Goal: Task Accomplishment & Management: Complete application form

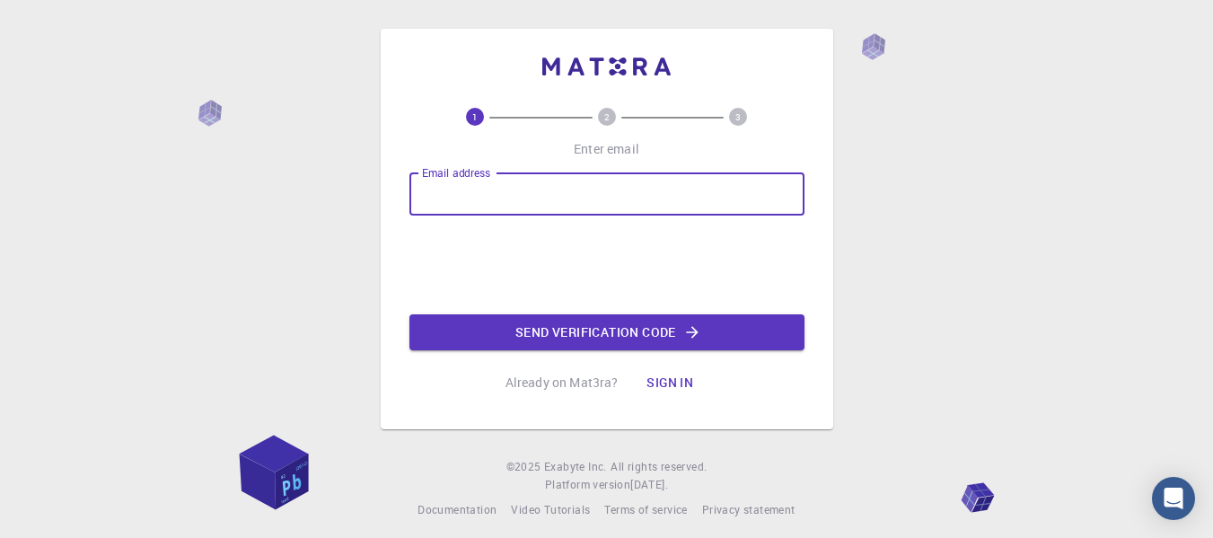
type input "[EMAIL_ADDRESS][DOMAIN_NAME]"
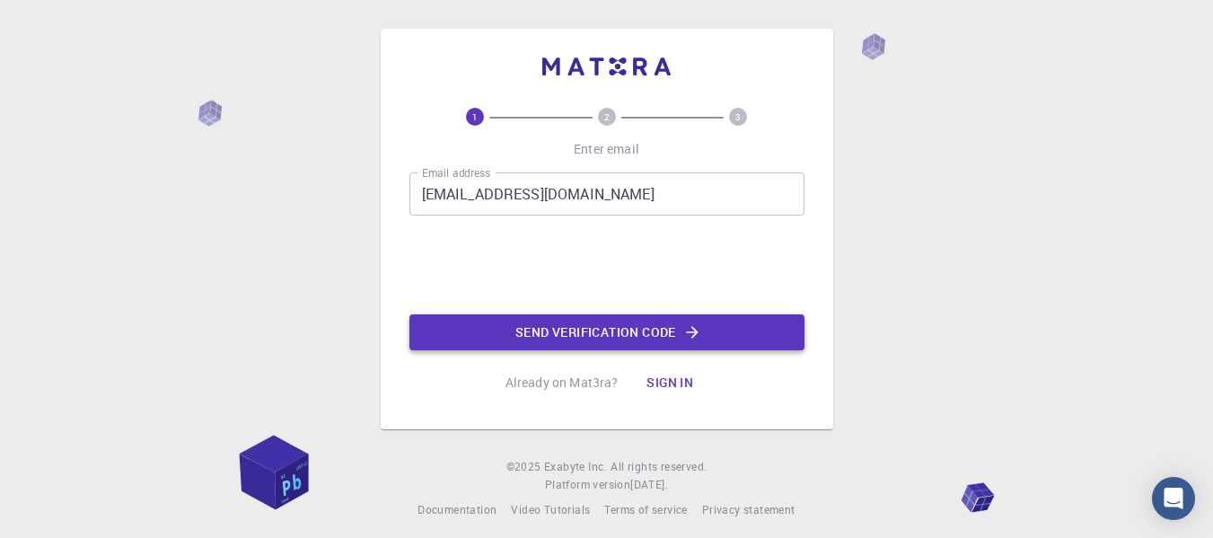
click at [601, 332] on button "Send verification code" at bounding box center [606, 332] width 395 height 36
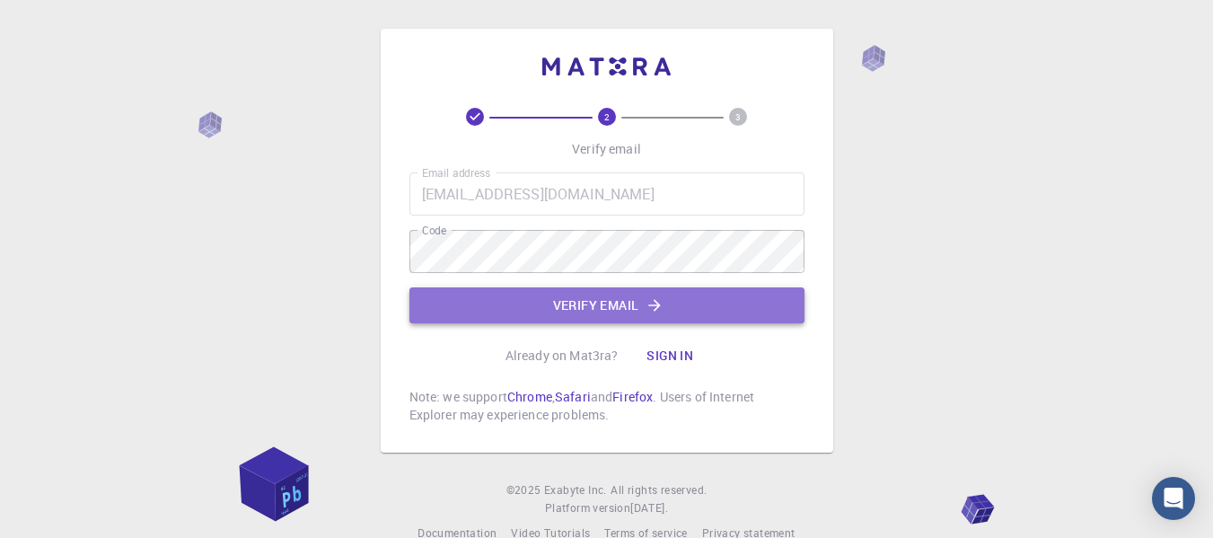
click at [594, 303] on button "Verify email" at bounding box center [606, 305] width 395 height 36
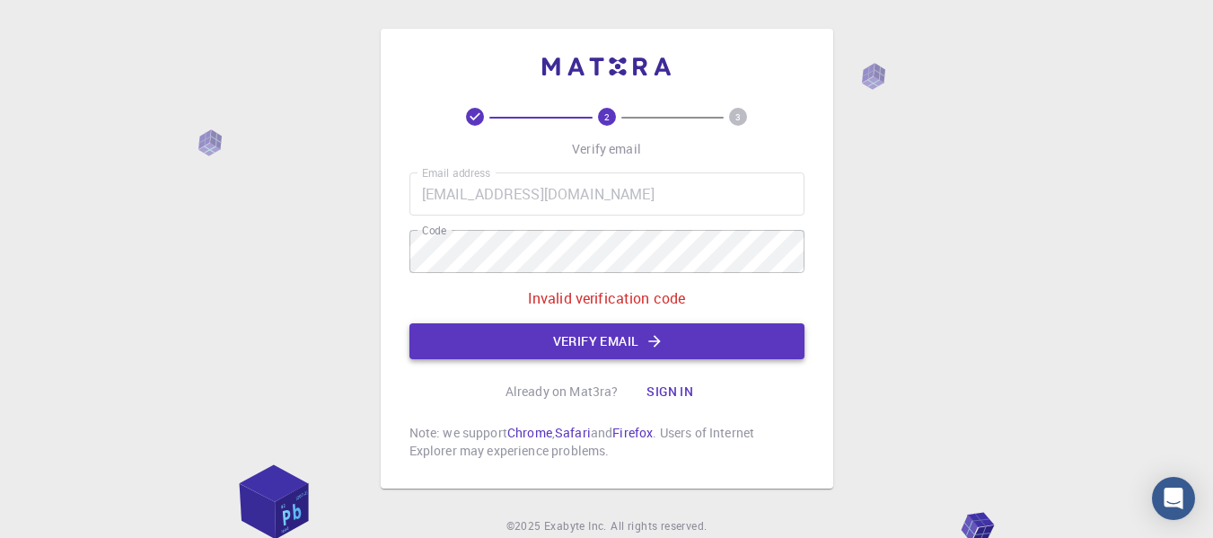
click at [594, 303] on p "Invalid verification code" at bounding box center [607, 298] width 158 height 22
click at [637, 256] on div "Email address [EMAIL_ADDRESS][DOMAIN_NAME] Email address Code Code Invalid veri…" at bounding box center [606, 265] width 395 height 187
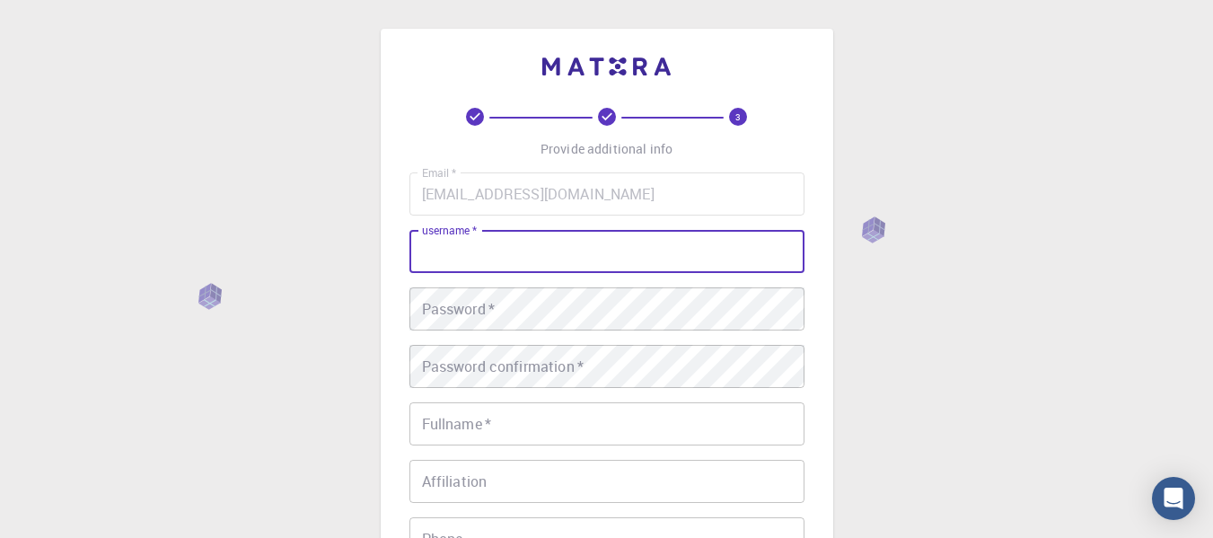
click at [602, 268] on input "username   *" at bounding box center [606, 251] width 395 height 43
type input "gistavosousaz"
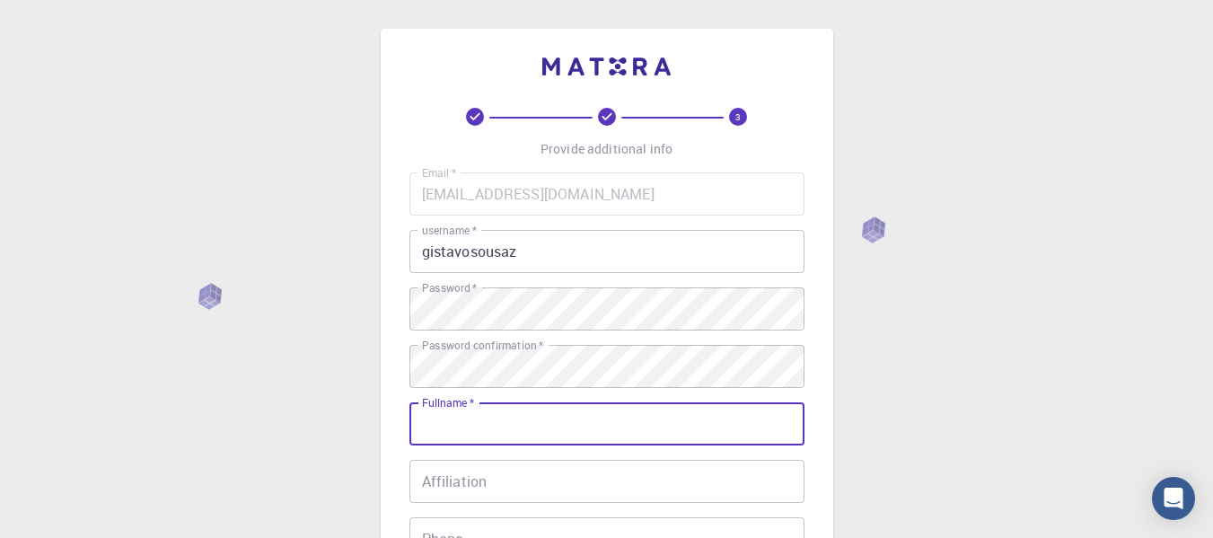
click at [576, 407] on input "Fullname   *" at bounding box center [606, 423] width 395 height 43
type input "[PERSON_NAME]"
type input "21964330692"
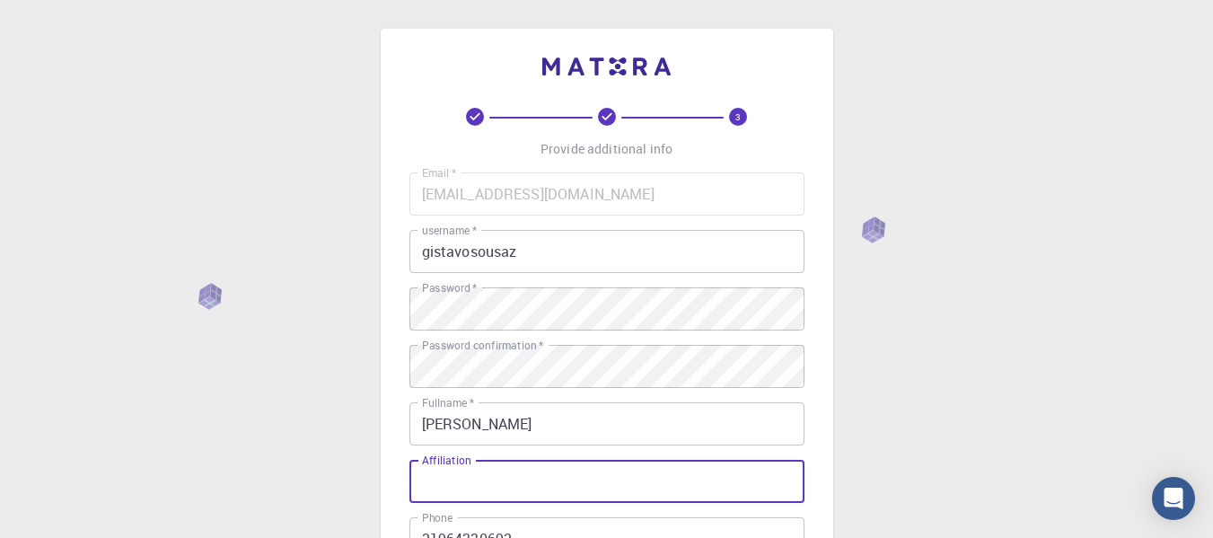
click at [541, 498] on input "Affiliation" at bounding box center [606, 481] width 395 height 43
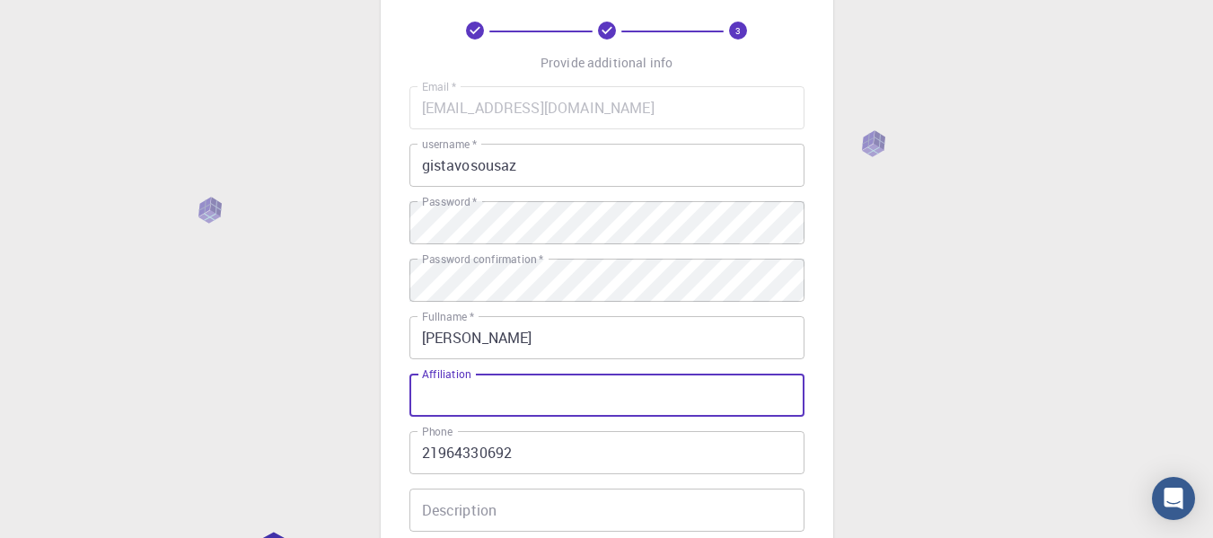
scroll to position [119, 0]
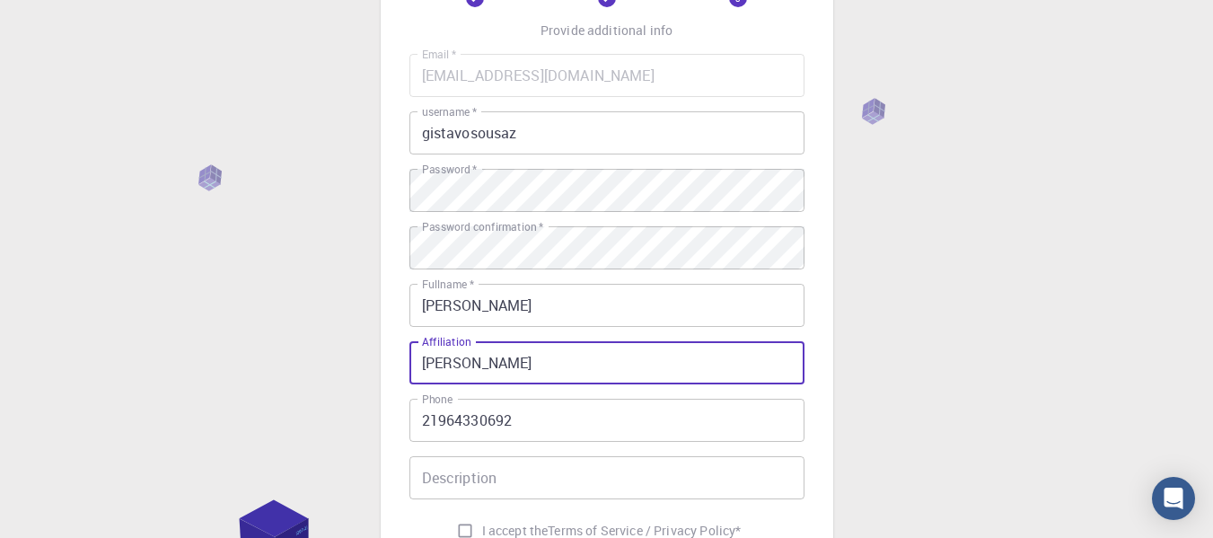
type input "[PERSON_NAME]"
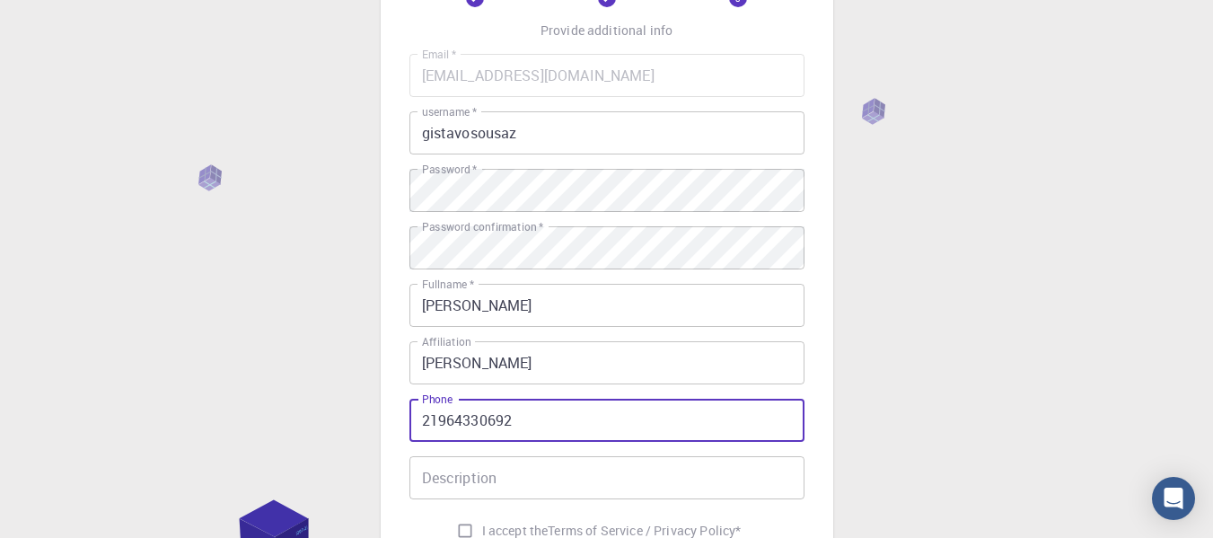
drag, startPoint x: 516, startPoint y: 413, endPoint x: 230, endPoint y: 381, distance: 288.2
click at [230, 381] on div "3 Provide additional info Email   * [EMAIL_ADDRESS][DOMAIN_NAME] Email   * user…" at bounding box center [606, 338] width 1213 height 914
type input "913765221"
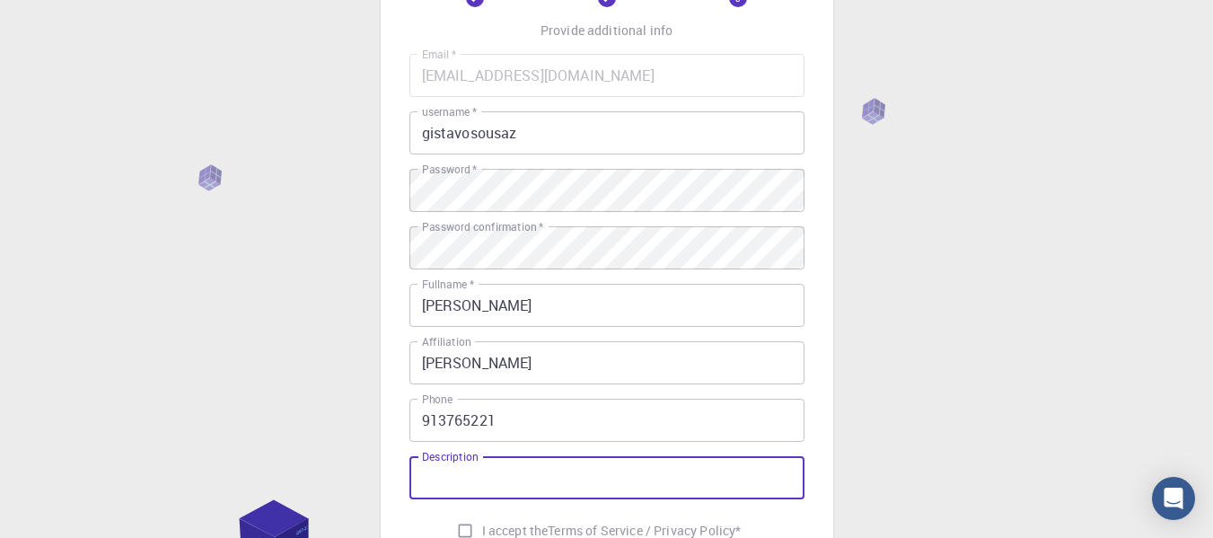
click at [522, 473] on input "Description" at bounding box center [606, 477] width 395 height 43
type input "[PERSON_NAME]"
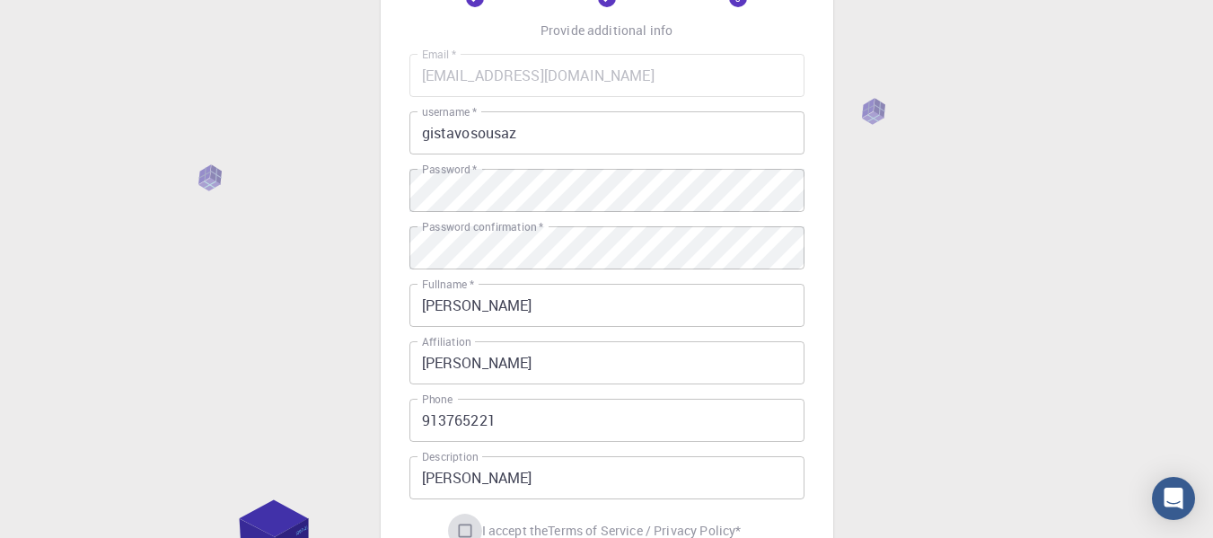
click at [465, 525] on input "I accept the Terms of Service / Privacy Policy *" at bounding box center [465, 531] width 34 height 34
checkbox input "true"
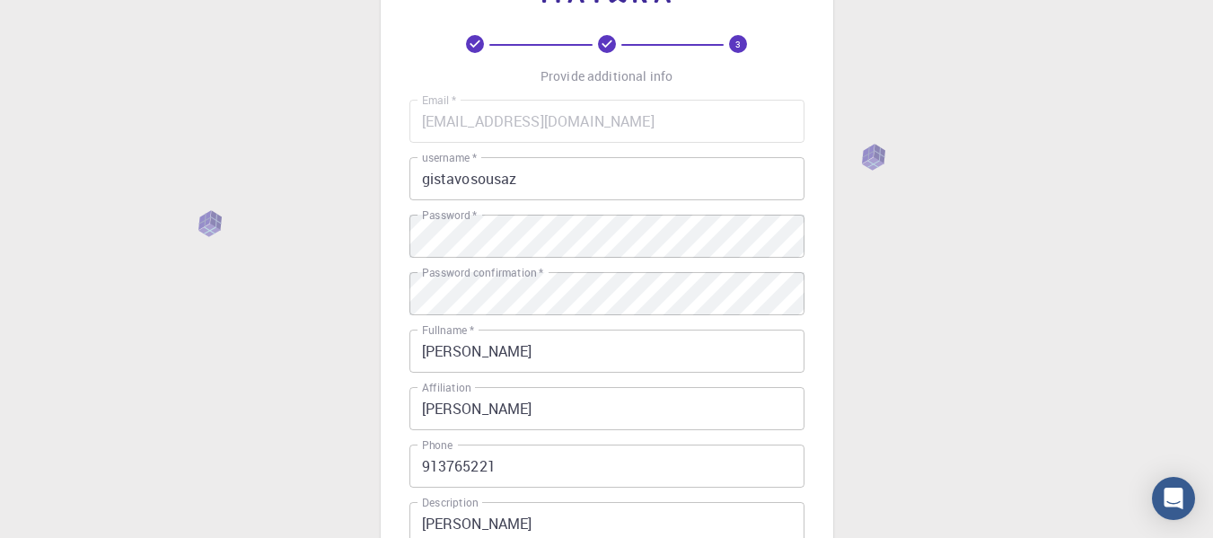
scroll to position [71, 0]
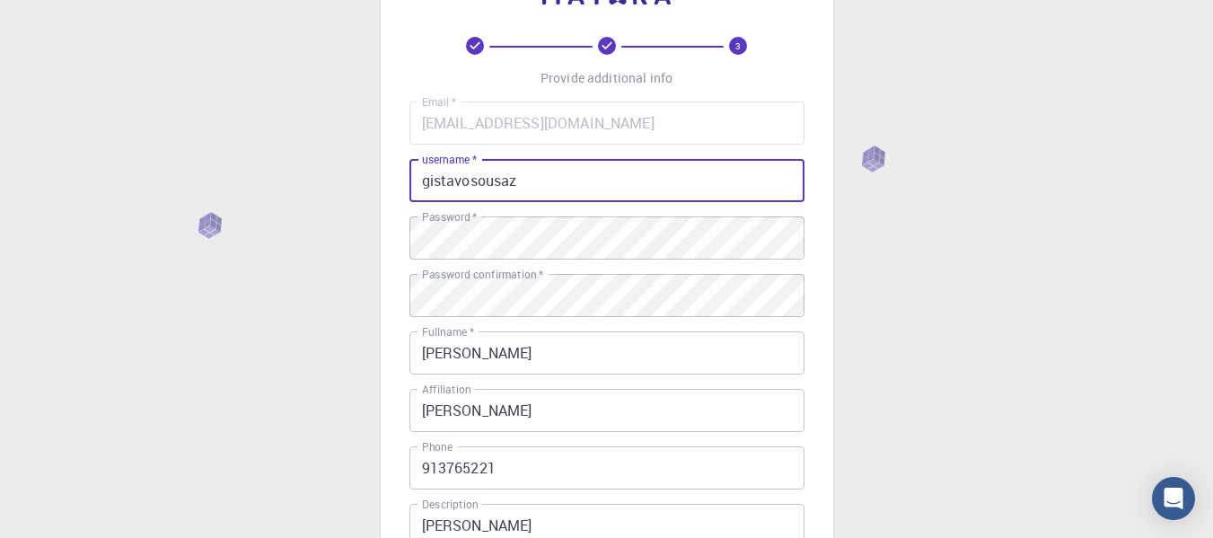
click at [437, 184] on input "gistavosousaz" at bounding box center [606, 180] width 395 height 43
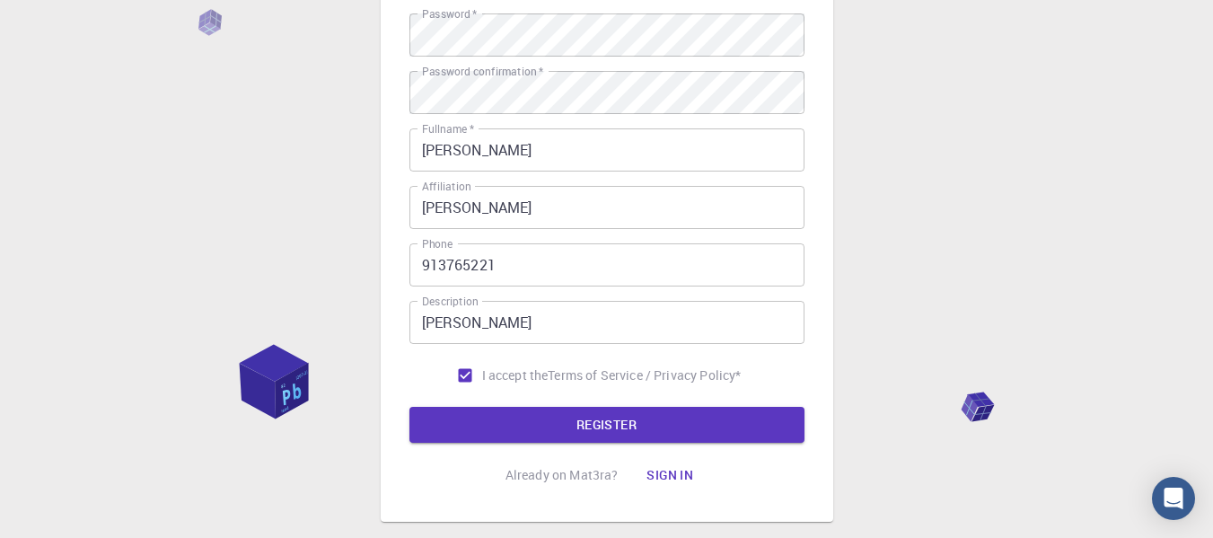
scroll to position [338, 0]
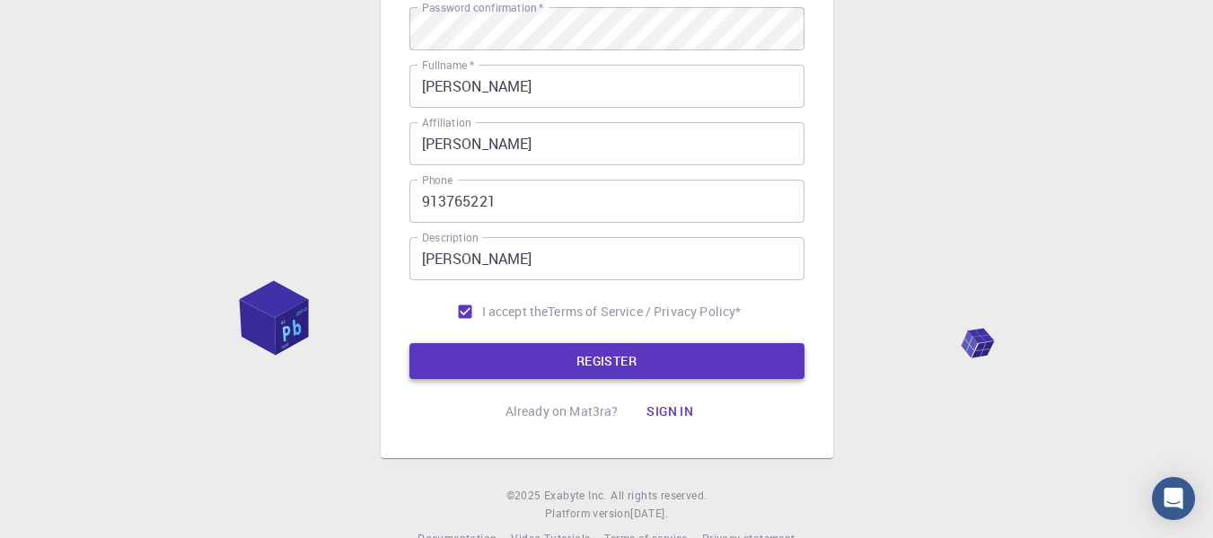
type input "gustavosousaz"
click at [662, 366] on button "REGISTER" at bounding box center [606, 361] width 395 height 36
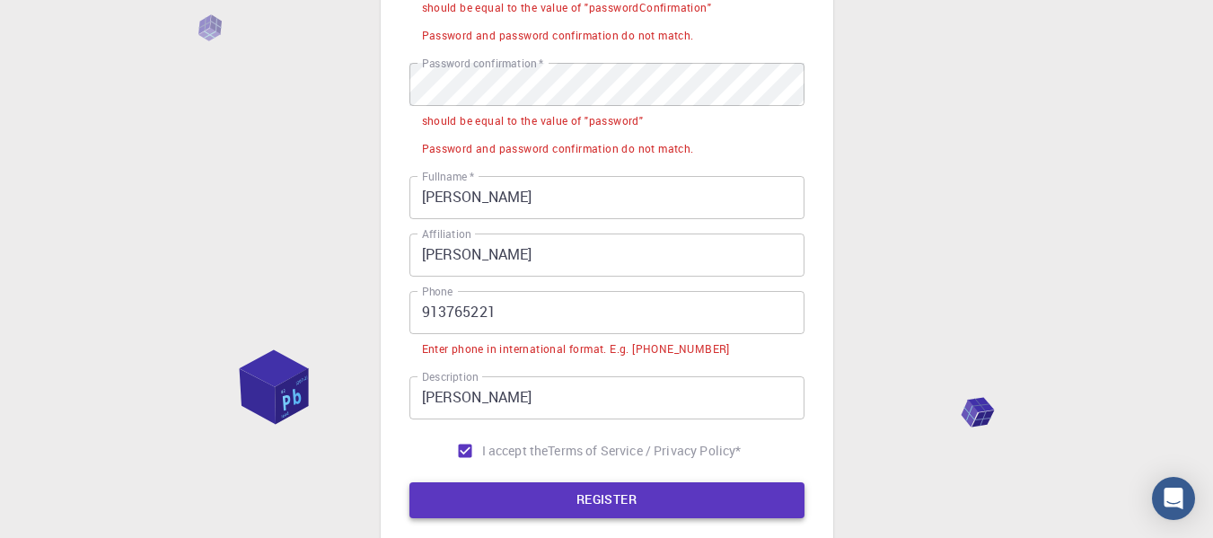
scroll to position [393, 0]
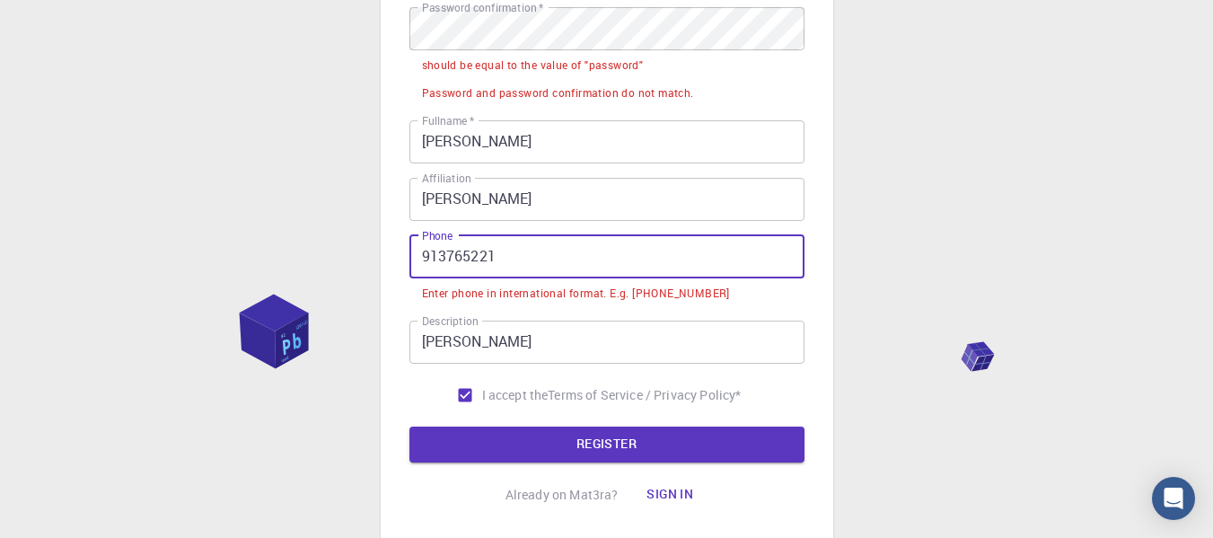
click at [420, 256] on input "913765221" at bounding box center [606, 256] width 395 height 43
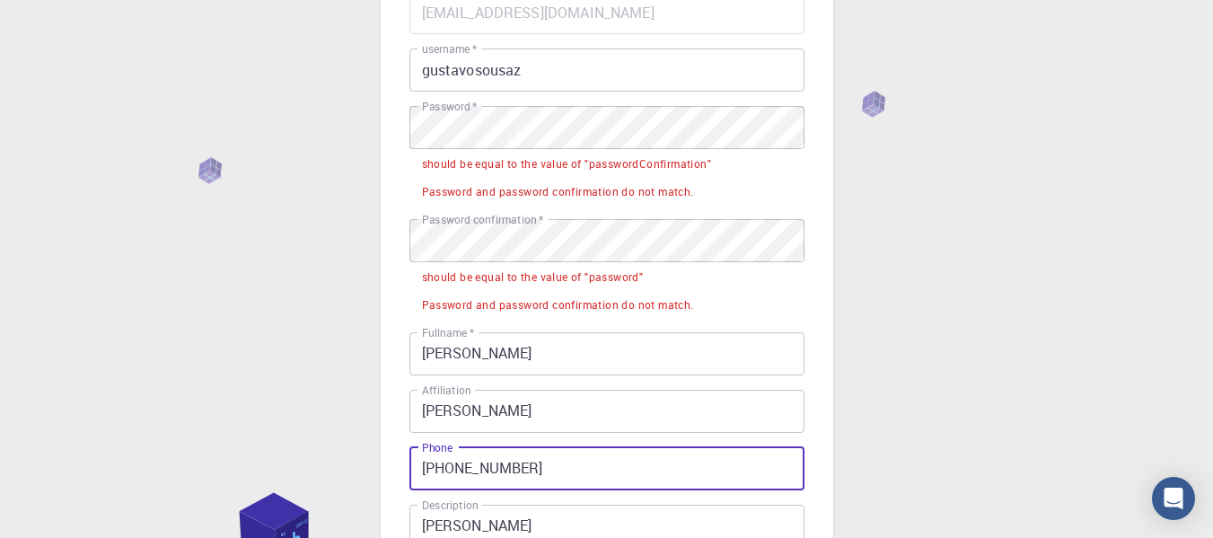
scroll to position [132, 0]
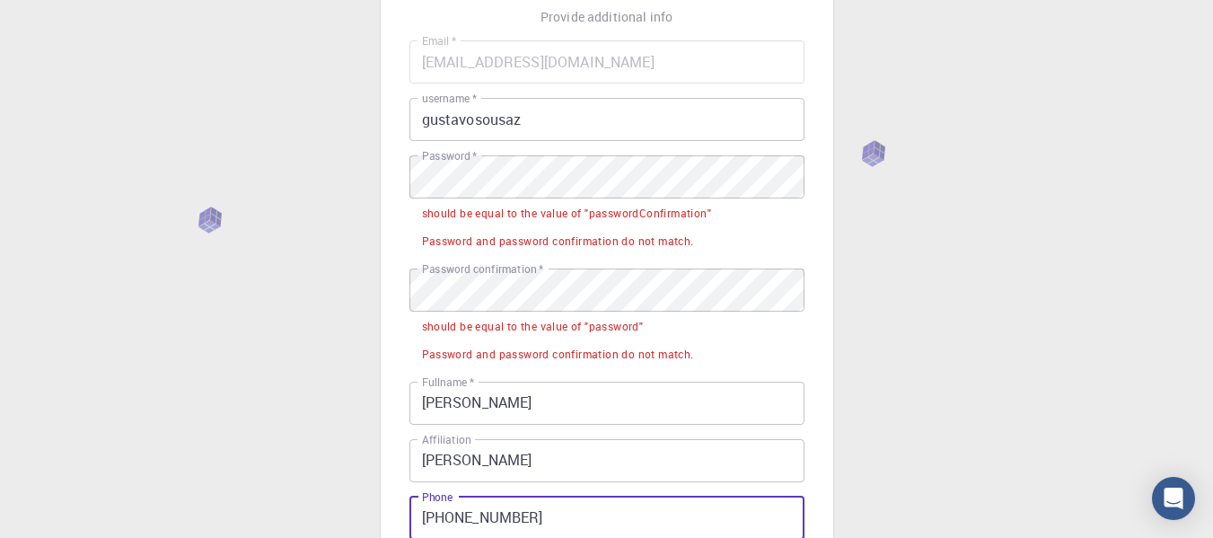
type input "[PHONE_NUMBER]"
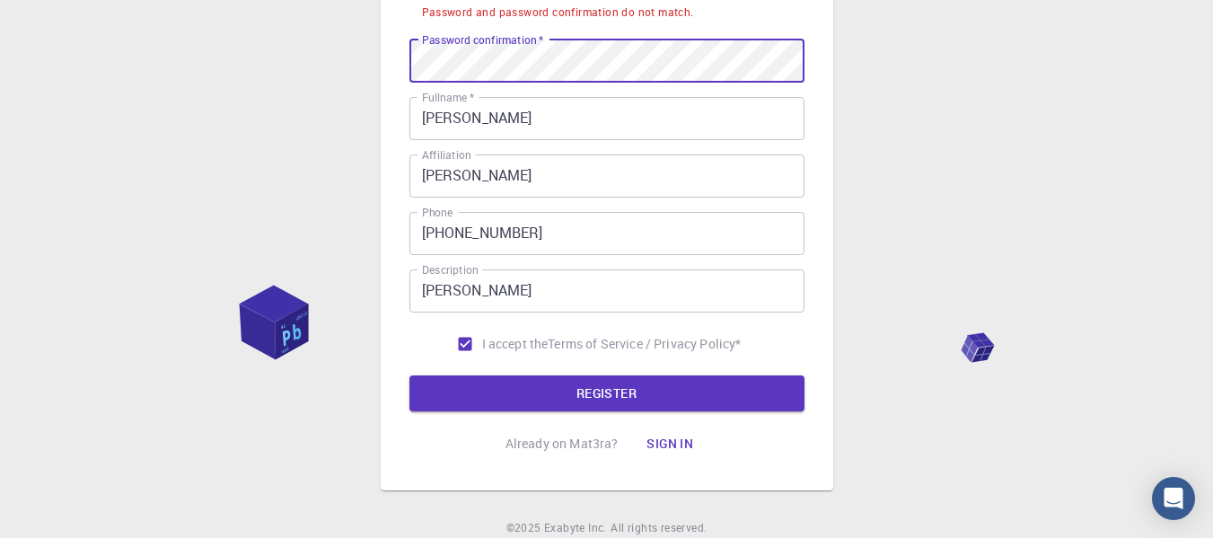
scroll to position [366, 0]
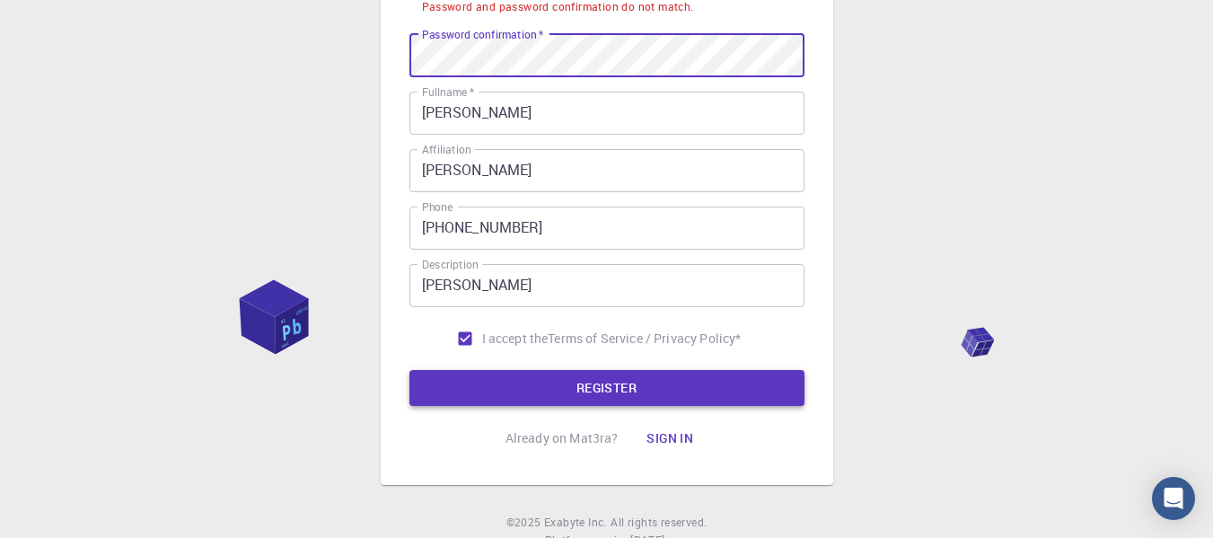
click at [613, 382] on button "REGISTER" at bounding box center [606, 388] width 395 height 36
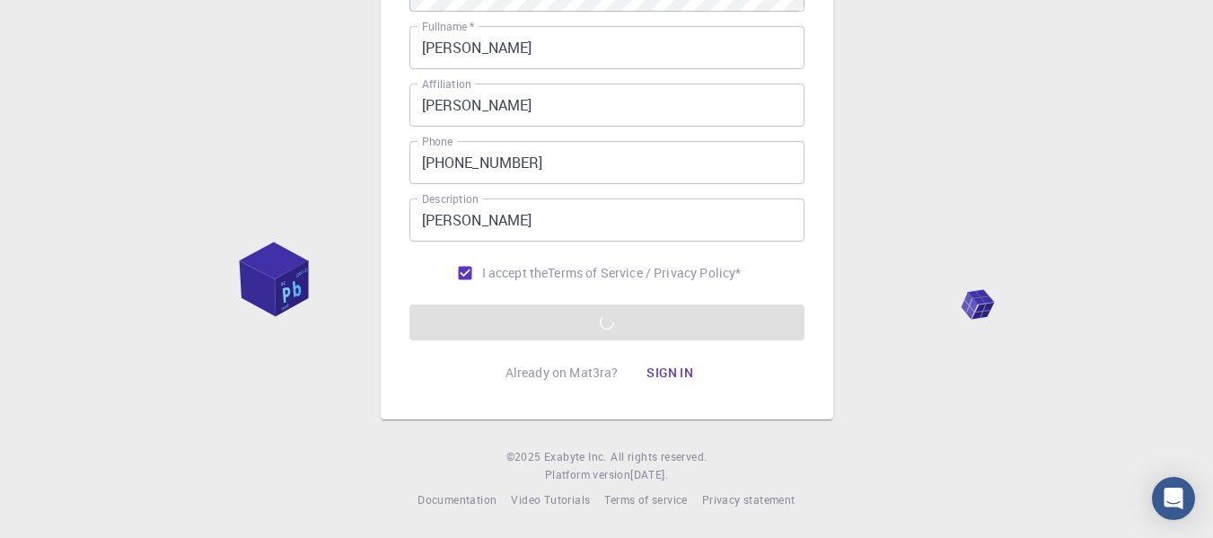
scroll to position [0, 0]
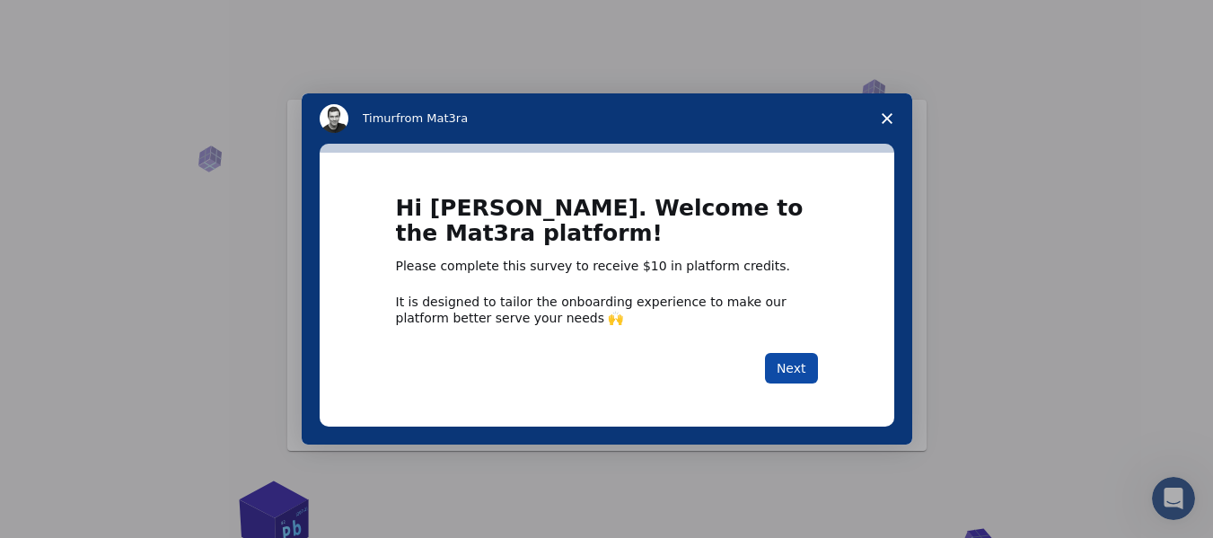
click at [799, 373] on button "Next" at bounding box center [791, 368] width 53 height 31
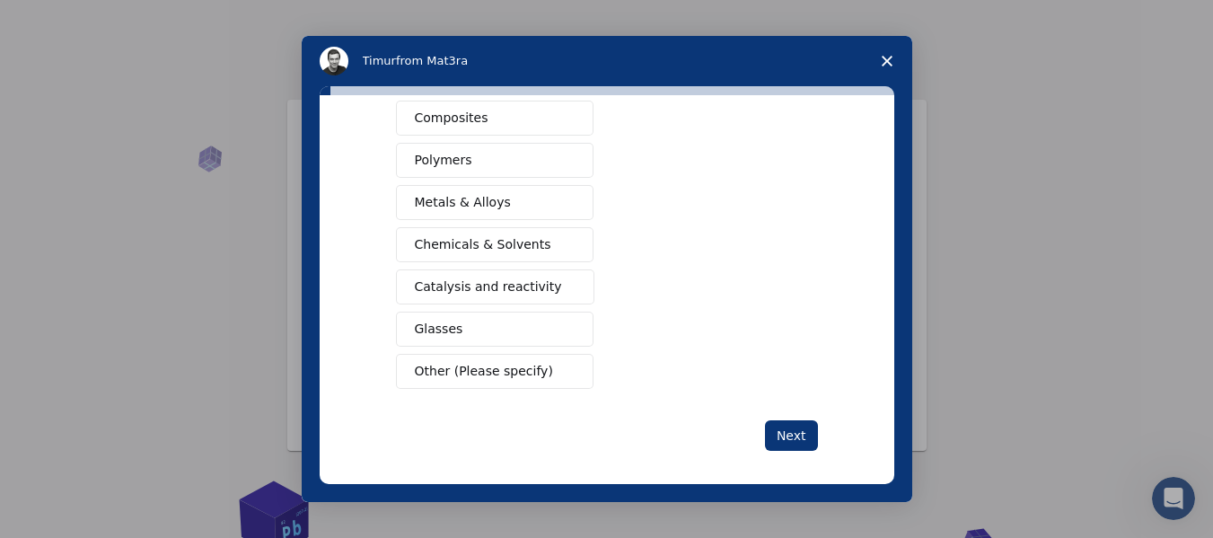
scroll to position [329, 0]
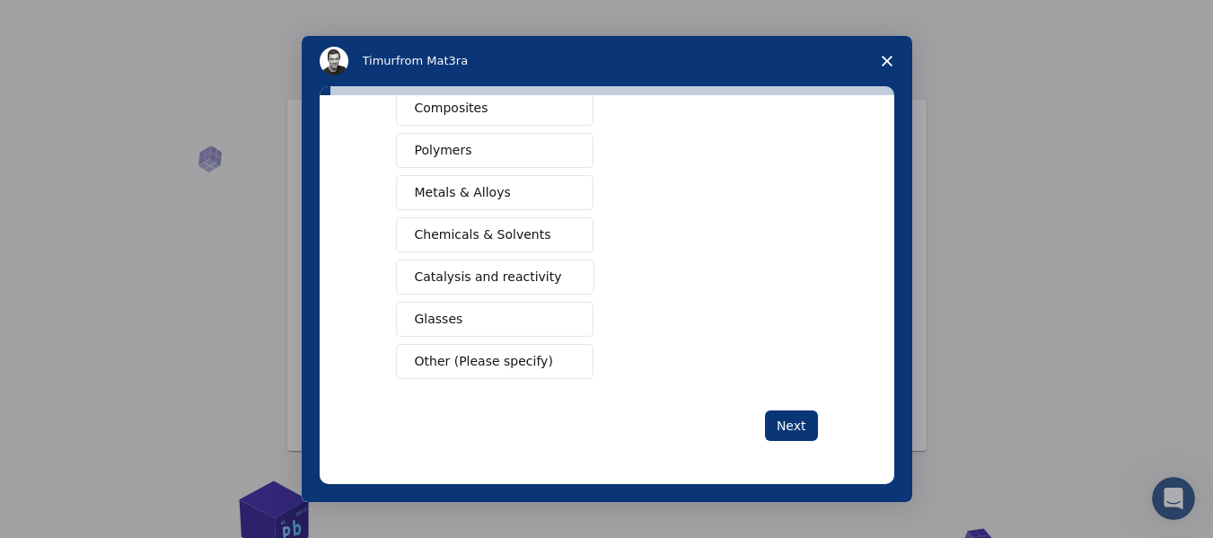
click at [795, 408] on div "What type(s) of materials are you interested in? Semiconductors Solar energy ma…" at bounding box center [607, 125] width 422 height 631
click at [785, 421] on button "Next" at bounding box center [791, 425] width 53 height 31
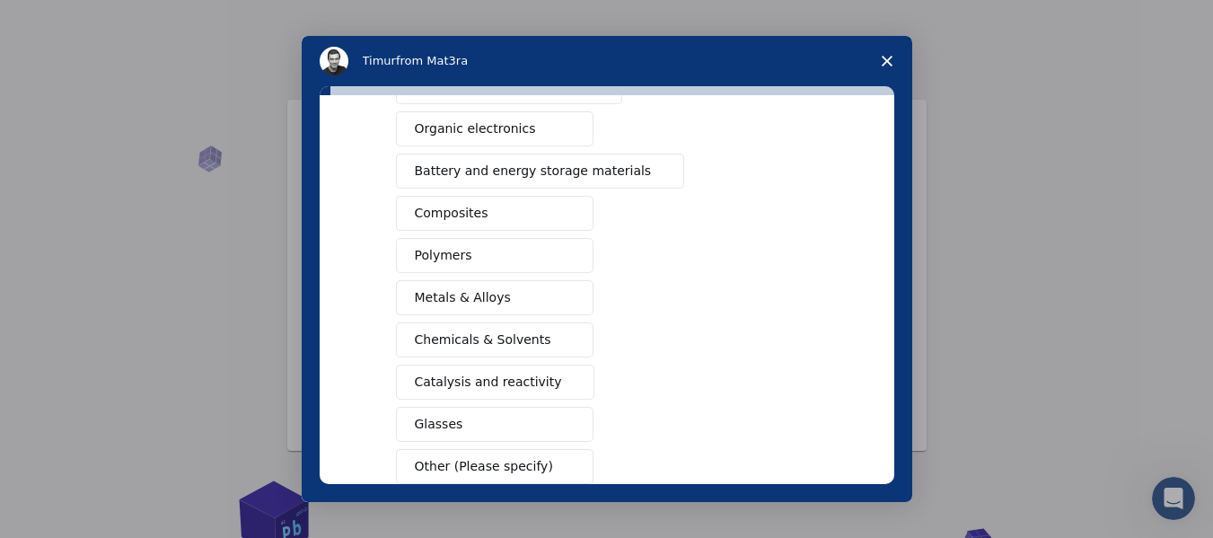
scroll to position [350, 0]
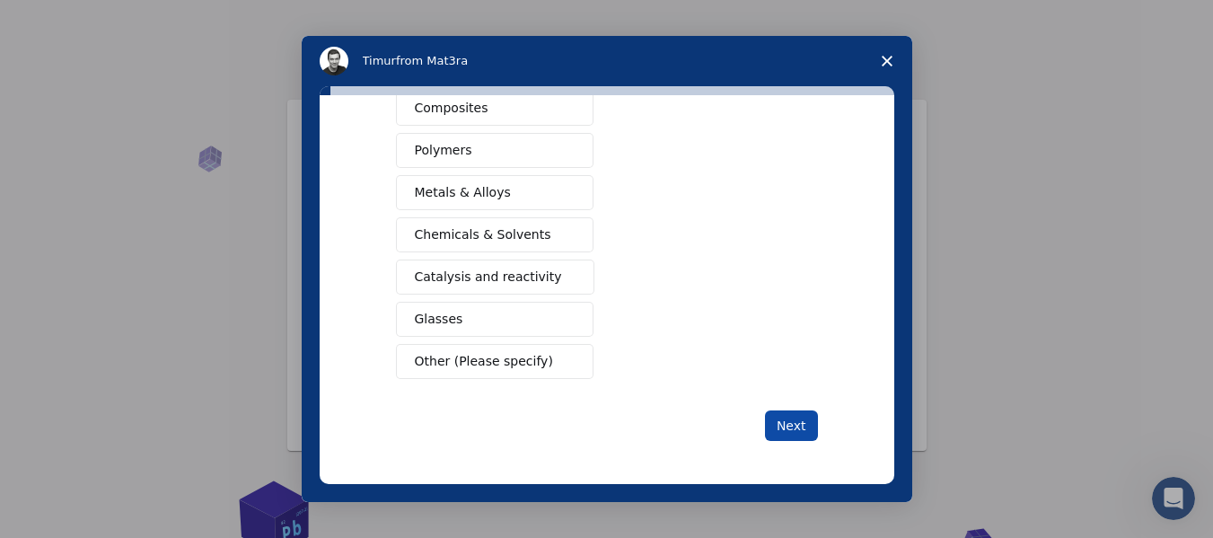
click at [797, 427] on button "Next" at bounding box center [791, 425] width 53 height 31
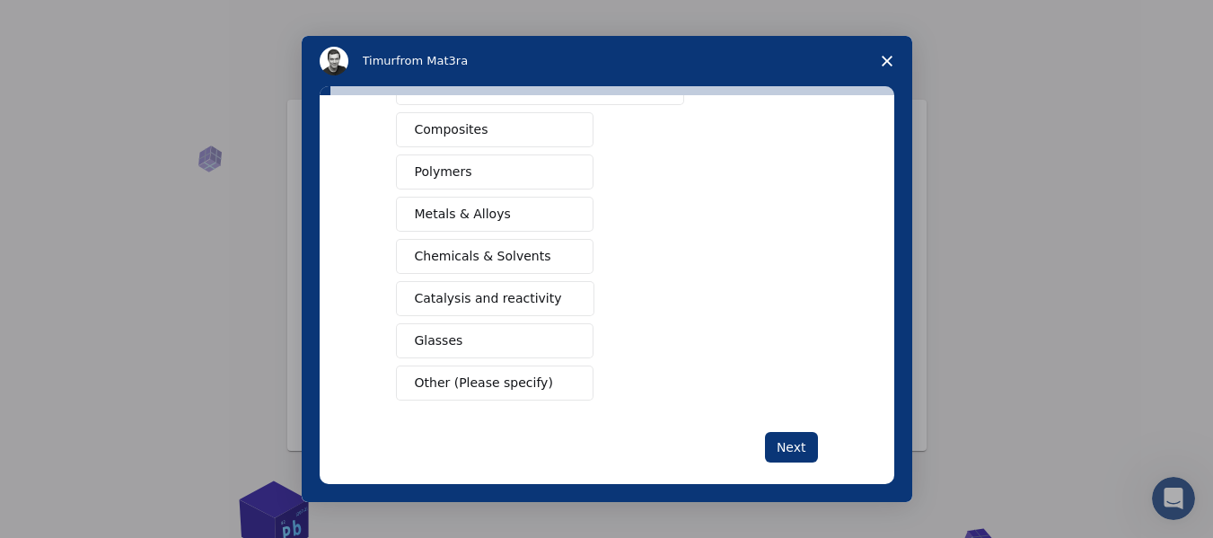
click at [458, 373] on span "Other (Please specify)" at bounding box center [484, 382] width 138 height 19
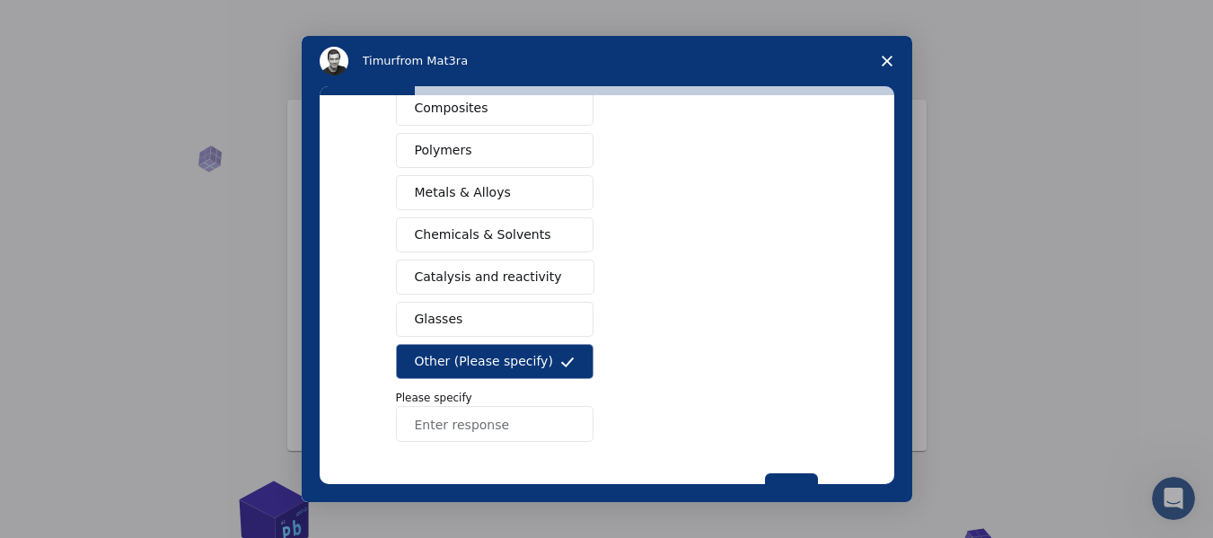
click at [463, 326] on button "Glasses" at bounding box center [495, 319] width 198 height 35
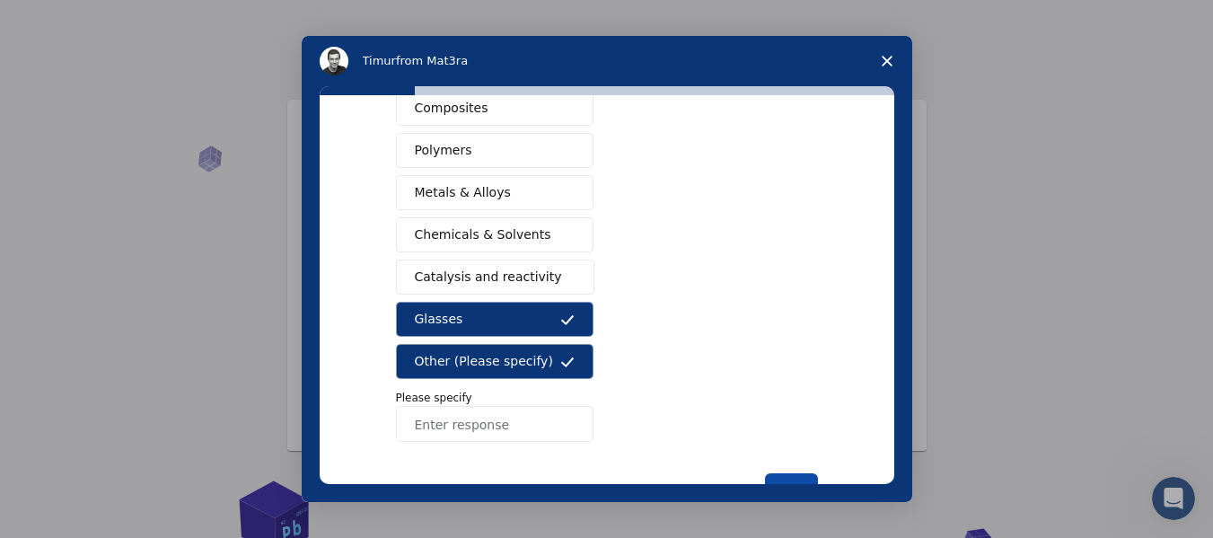
click at [781, 476] on button "Next" at bounding box center [791, 488] width 53 height 31
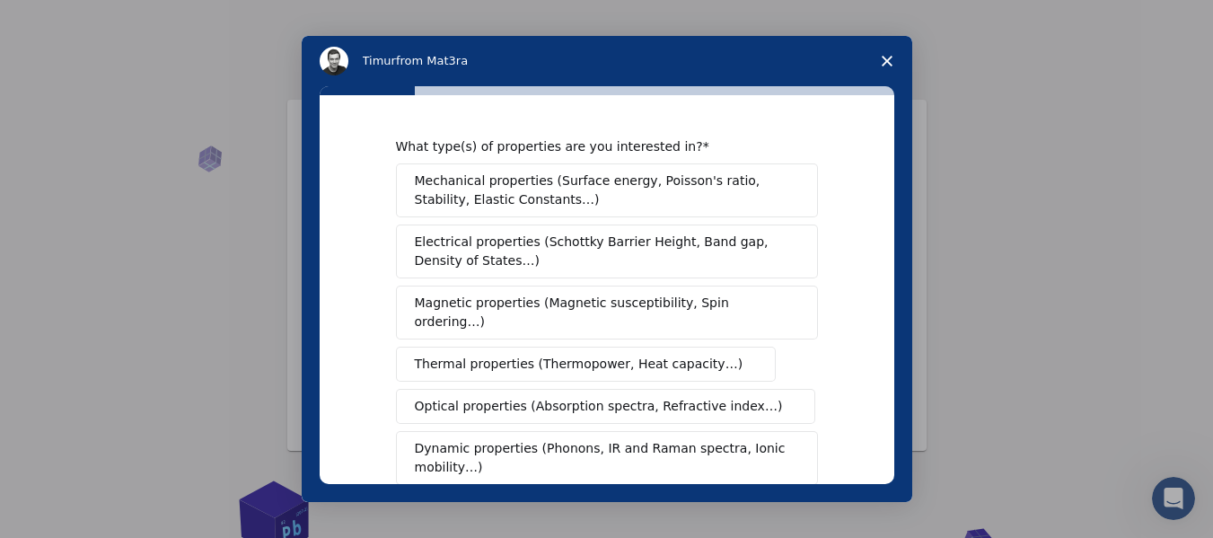
scroll to position [422, 0]
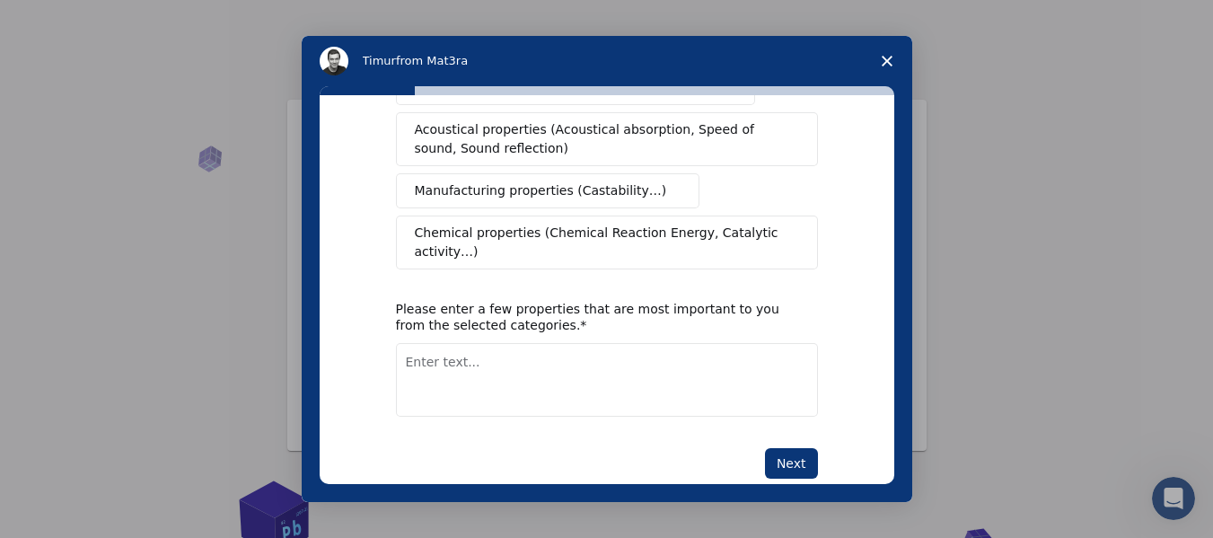
click at [575, 181] on span "Manufacturing properties (Castability…)" at bounding box center [541, 190] width 252 height 19
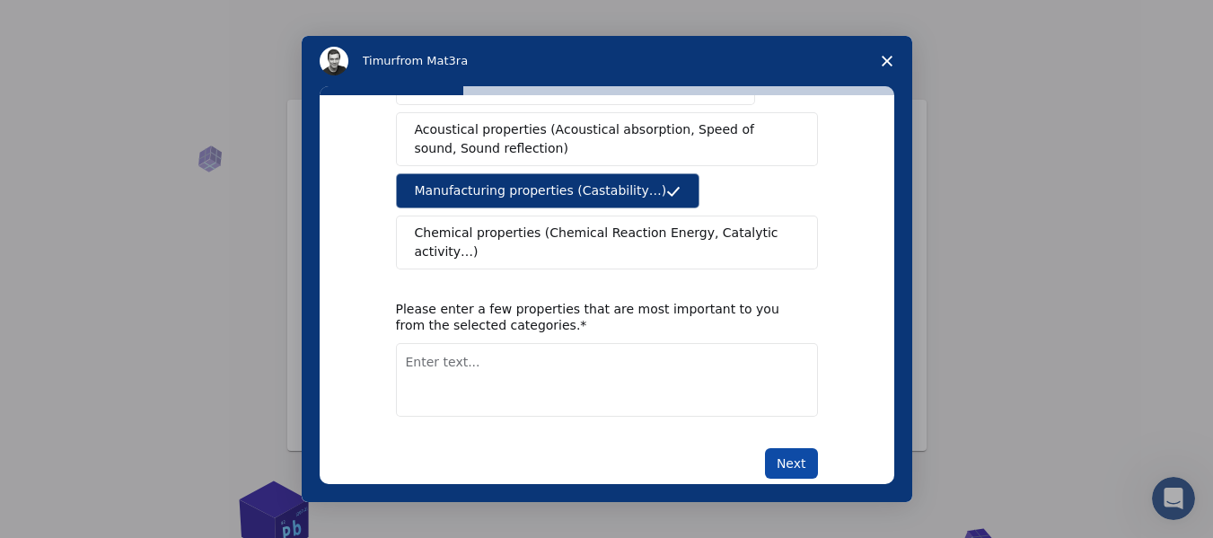
click at [800, 448] on button "Next" at bounding box center [791, 463] width 53 height 31
click at [594, 365] on textarea "Enter text..." at bounding box center [607, 380] width 422 height 74
type textarea "tools"
click at [781, 448] on button "Next" at bounding box center [791, 463] width 53 height 31
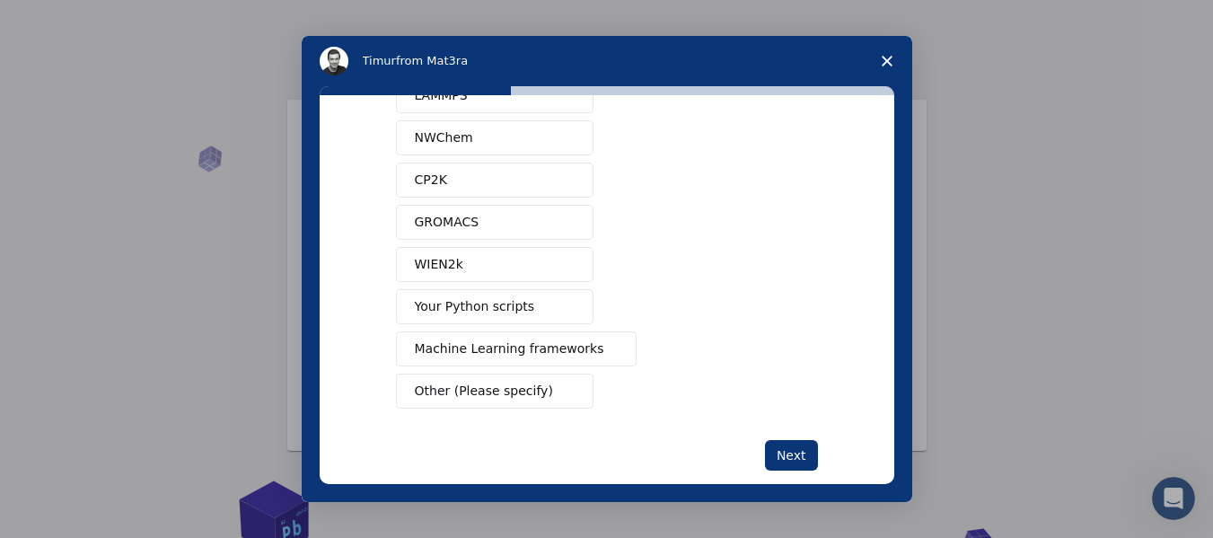
scroll to position [199, 0]
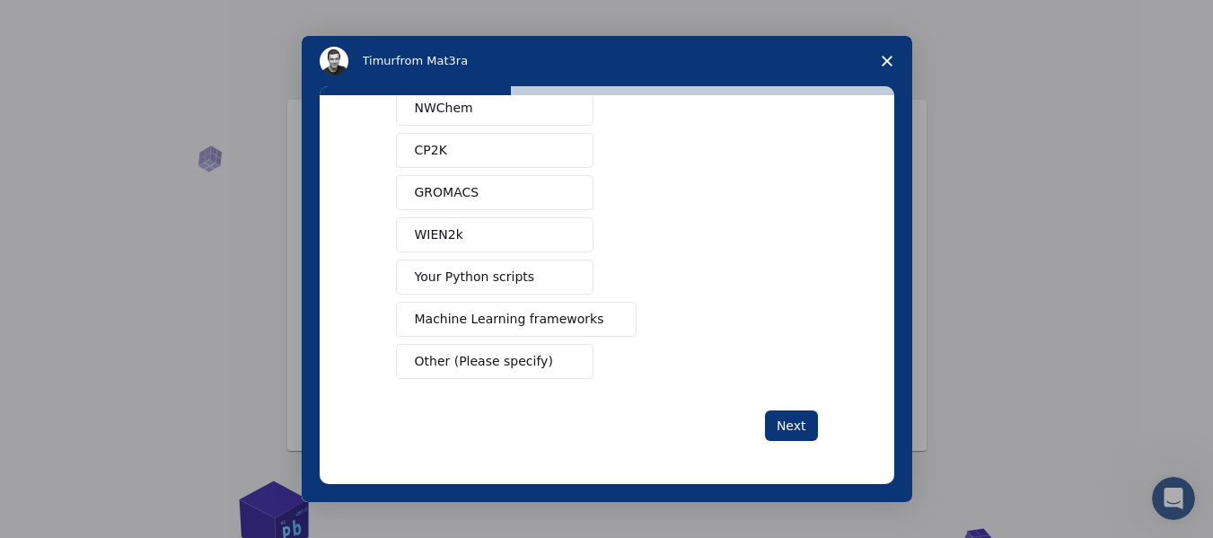
click at [508, 279] on span "Your Python scripts" at bounding box center [475, 277] width 120 height 19
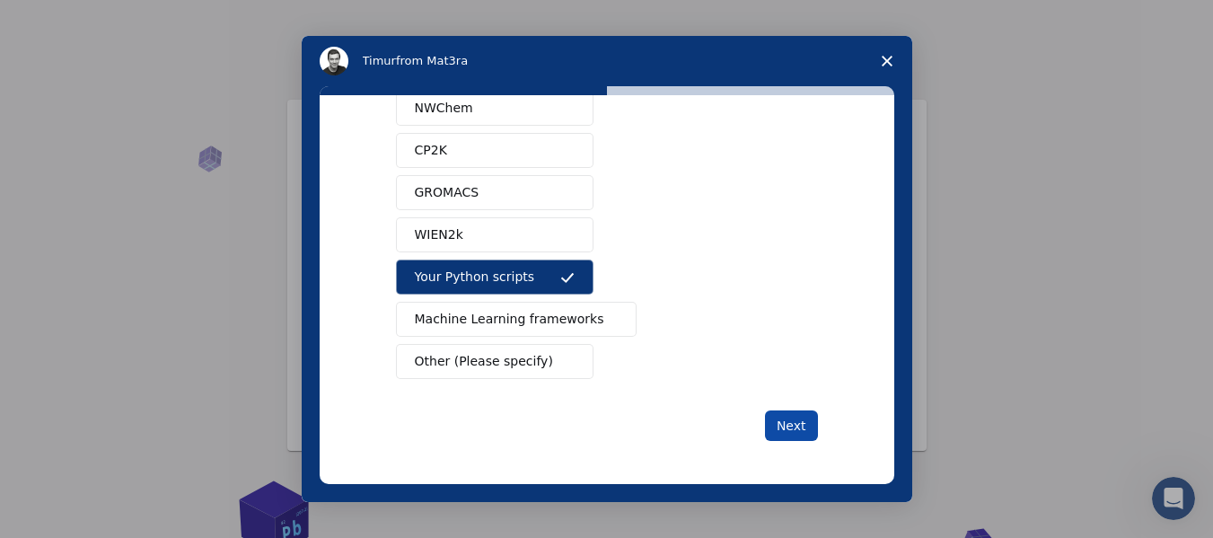
click at [789, 425] on button "Next" at bounding box center [791, 425] width 53 height 31
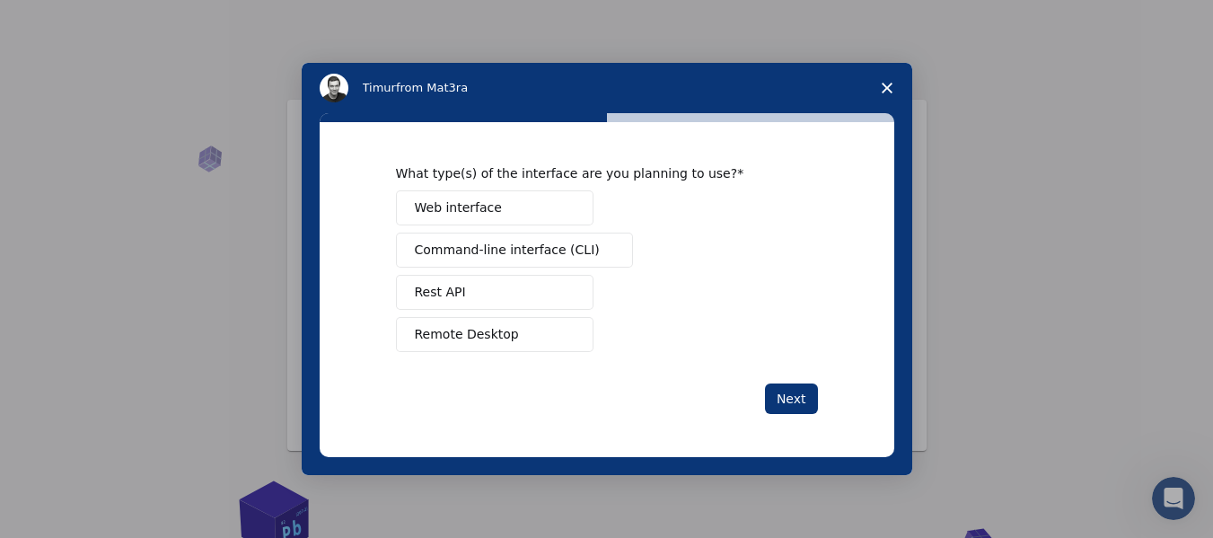
scroll to position [0, 0]
click at [504, 330] on span "Remote Desktop" at bounding box center [467, 334] width 104 height 19
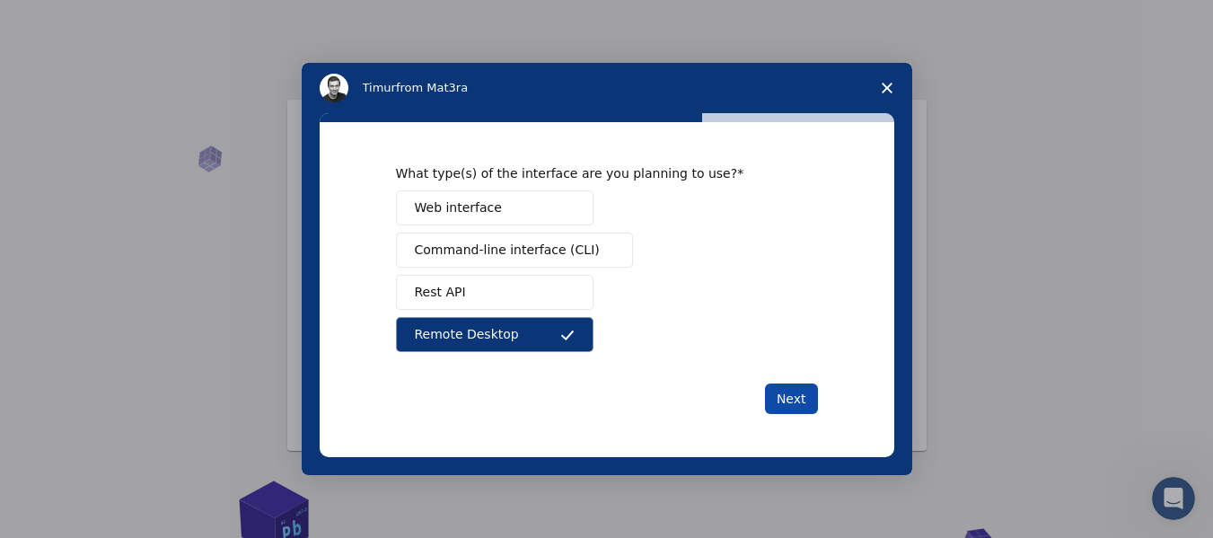
click at [787, 403] on button "Next" at bounding box center [791, 398] width 53 height 31
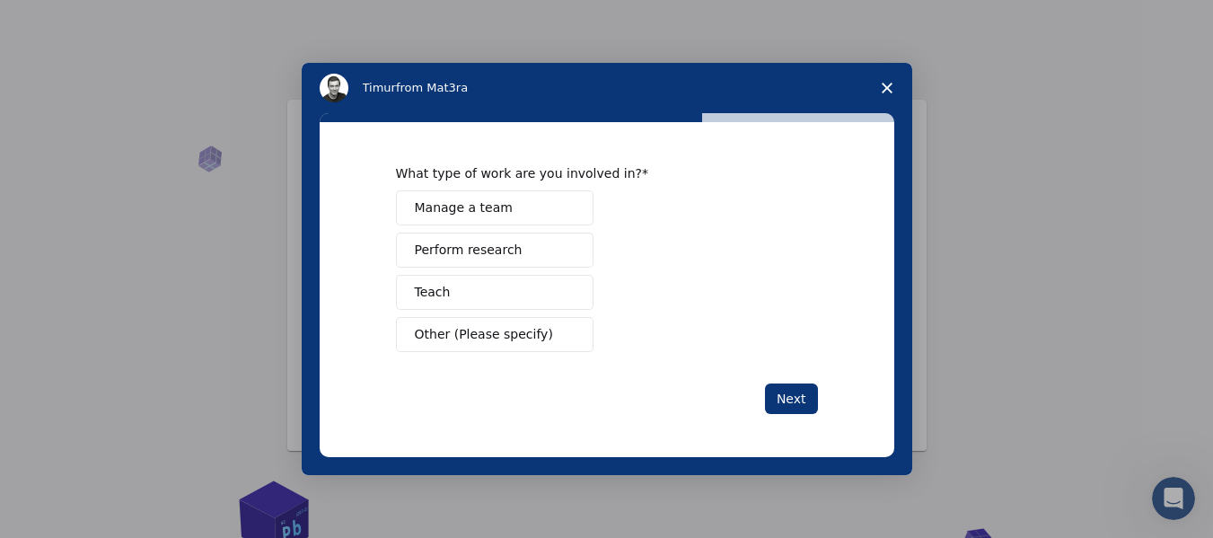
click at [478, 281] on button "Teach" at bounding box center [495, 292] width 198 height 35
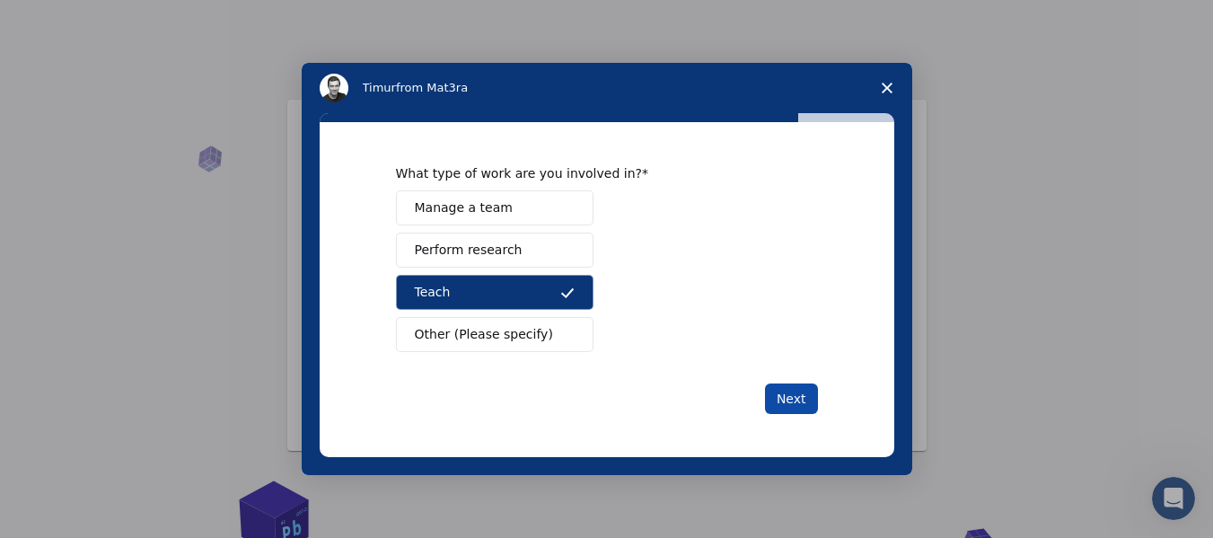
click at [789, 391] on button "Next" at bounding box center [791, 398] width 53 height 31
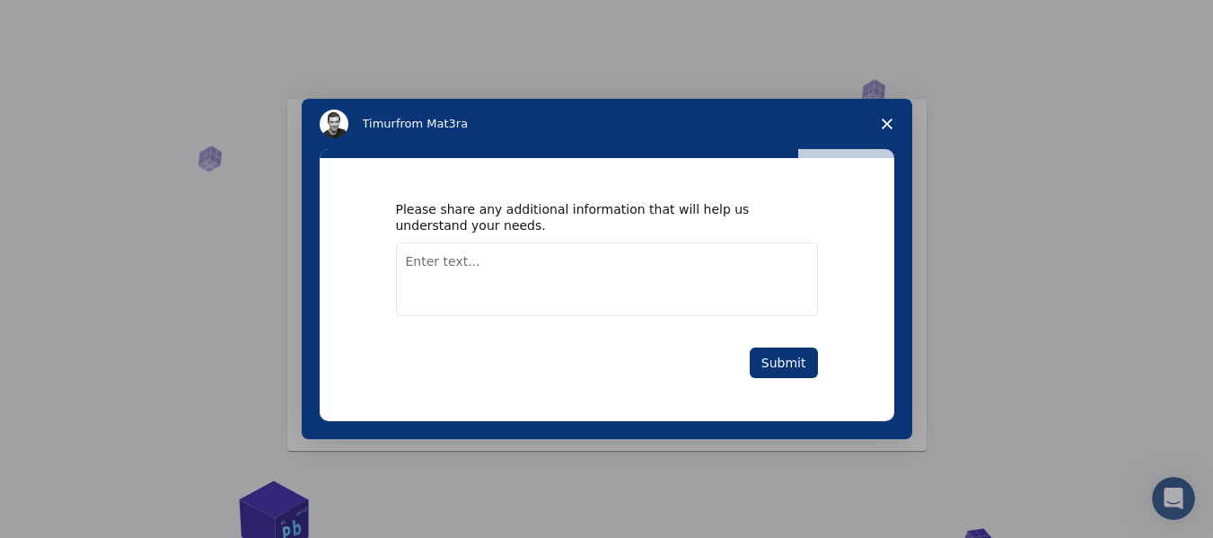
click at [558, 257] on textarea "Enter text..." at bounding box center [607, 279] width 422 height 74
type textarea "money"
click at [772, 373] on button "Submit" at bounding box center [784, 362] width 68 height 31
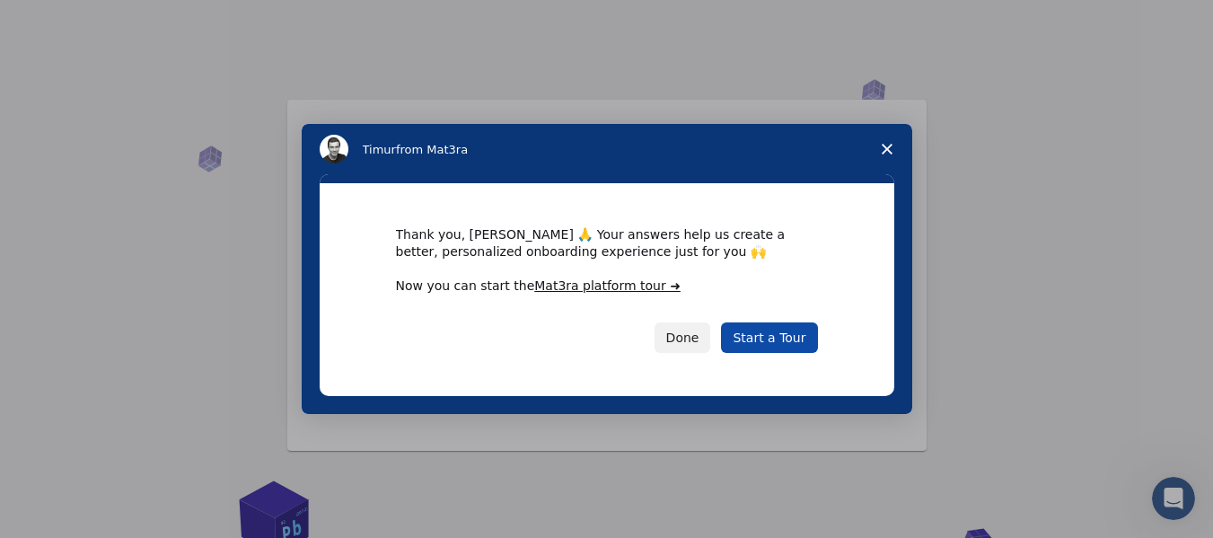
click at [795, 336] on link "Start a Tour" at bounding box center [769, 337] width 96 height 31
